Goal: Entertainment & Leisure: Consume media (video, audio)

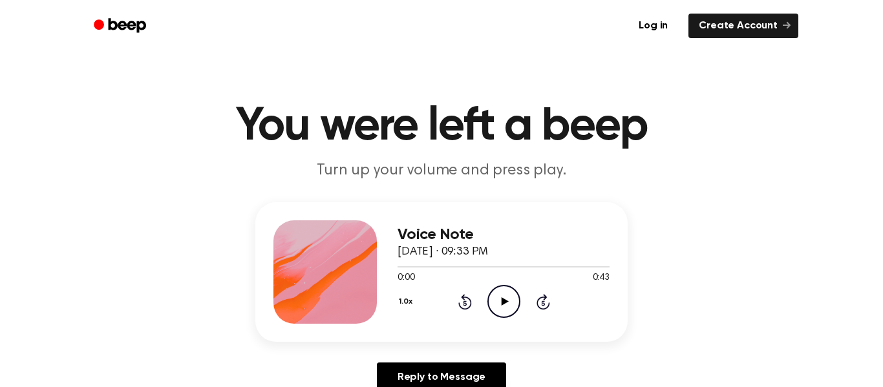
click at [510, 306] on icon "Play Audio" at bounding box center [503, 301] width 33 height 33
click at [503, 296] on icon "Pause Audio" at bounding box center [503, 301] width 33 height 33
